Goal: Check status: Check status

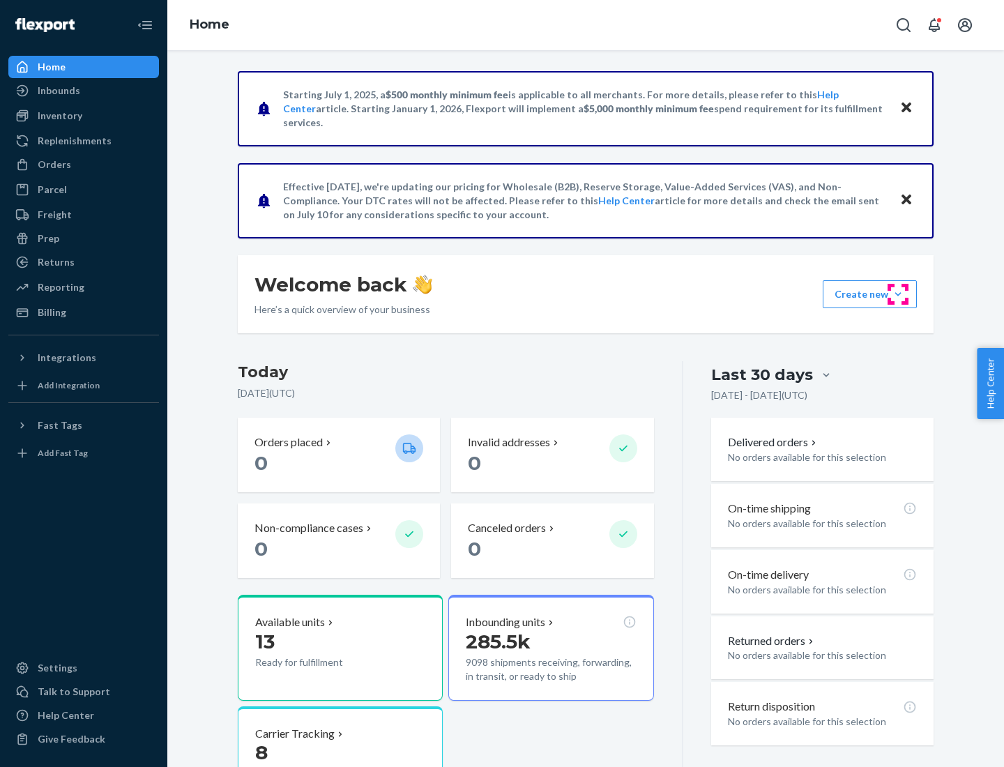
click at [898, 294] on button "Create new Create new inbound Create new order Create new product" at bounding box center [869, 294] width 94 height 28
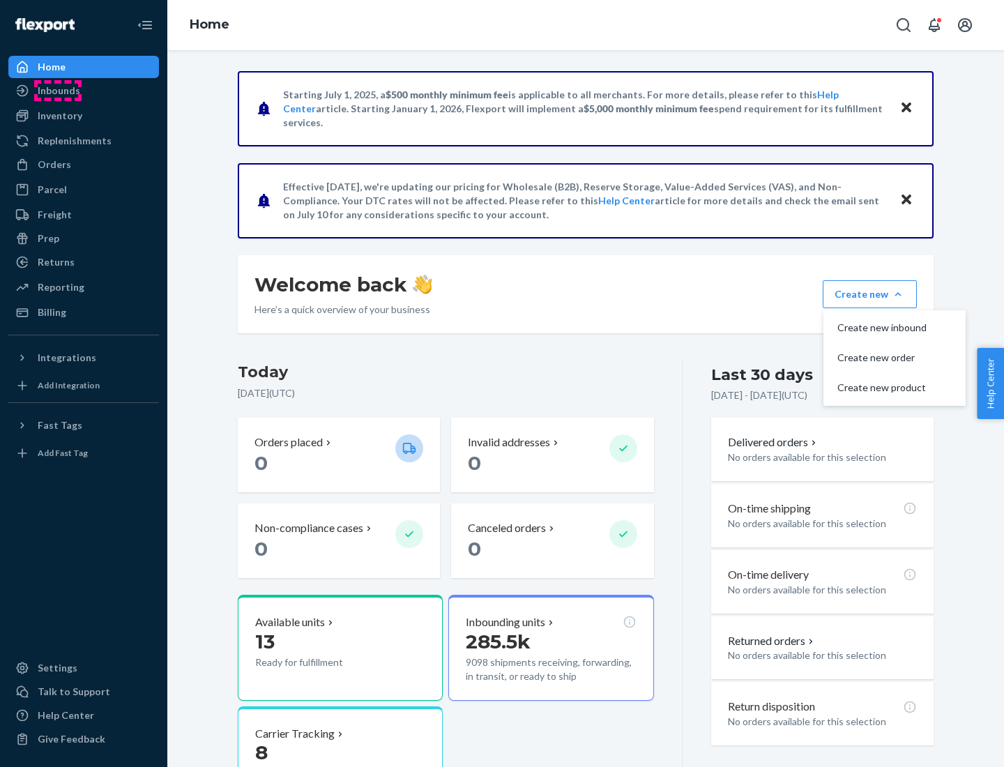
click at [58, 91] on div "Inbounds" at bounding box center [59, 91] width 43 height 14
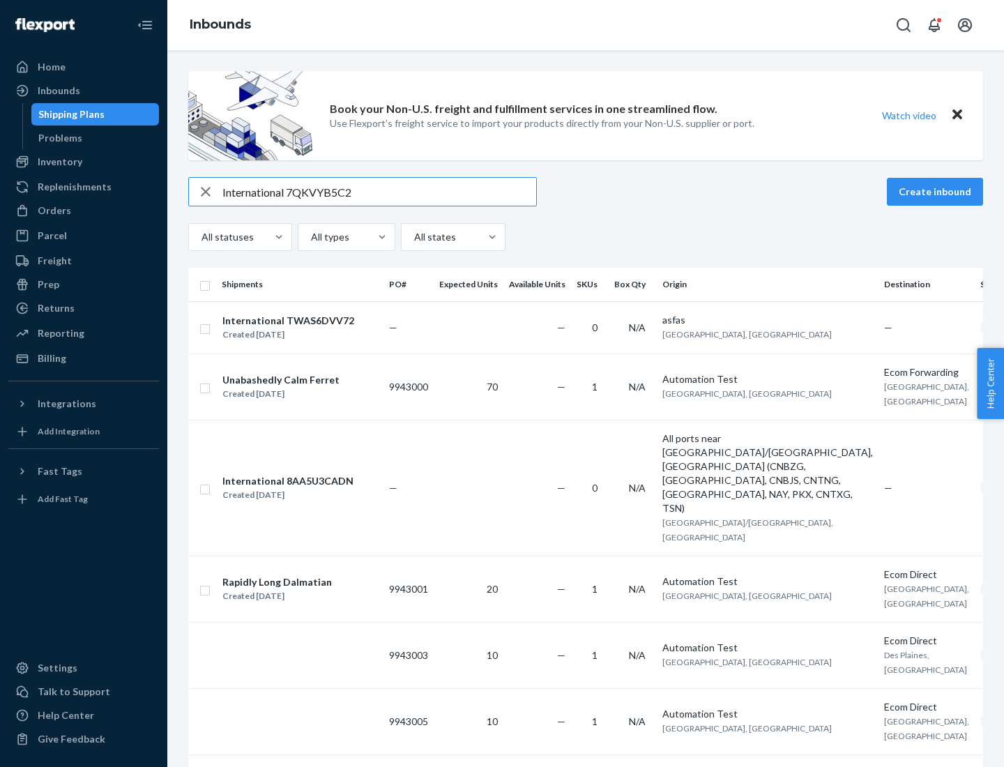
type input "International 7QKVYB5C29"
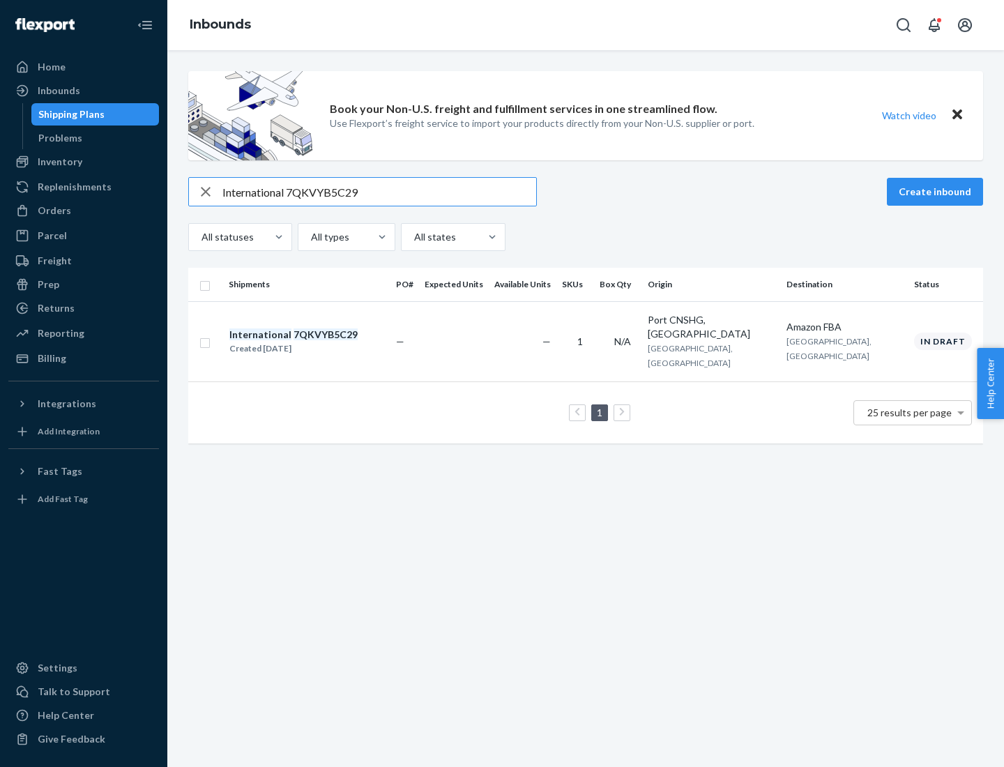
click at [317, 342] on div "Created [DATE]" at bounding box center [293, 349] width 128 height 14
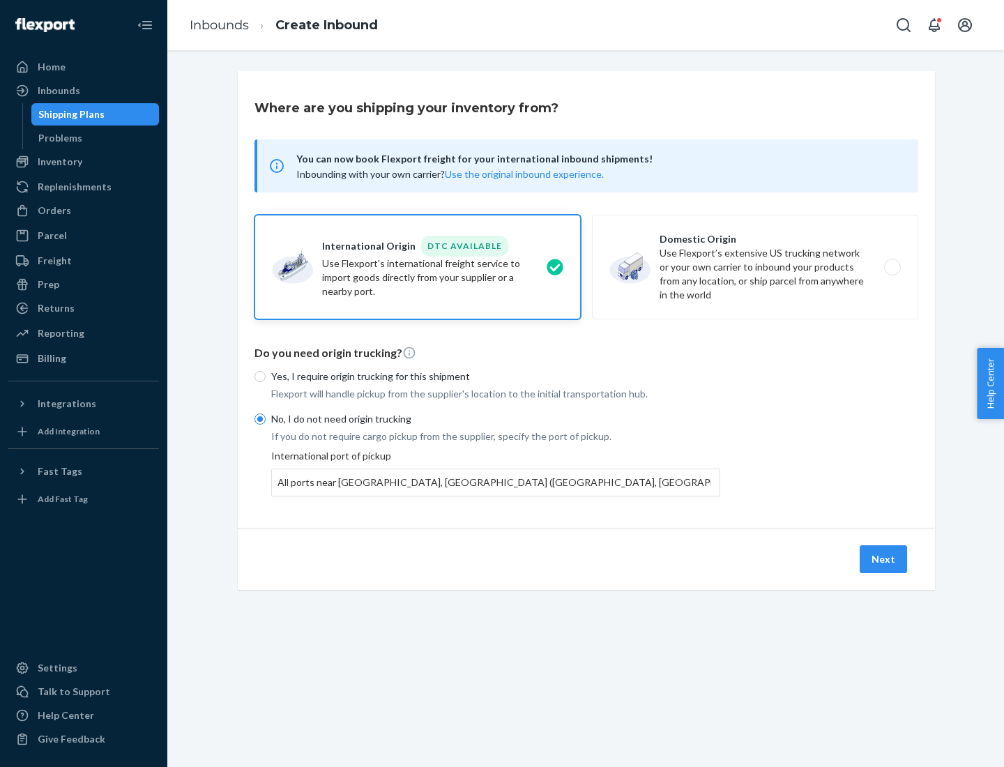
click at [884, 558] on button "Next" at bounding box center [882, 559] width 47 height 28
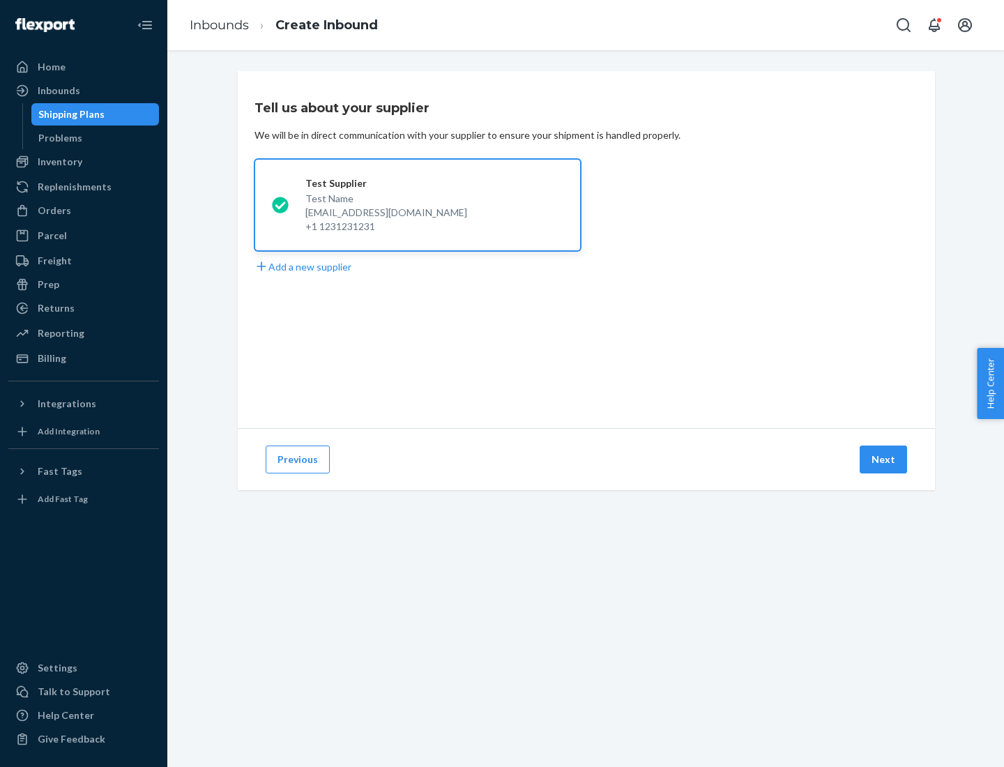
click at [884, 459] on button "Next" at bounding box center [882, 459] width 47 height 28
